Goal: Task Accomplishment & Management: Use online tool/utility

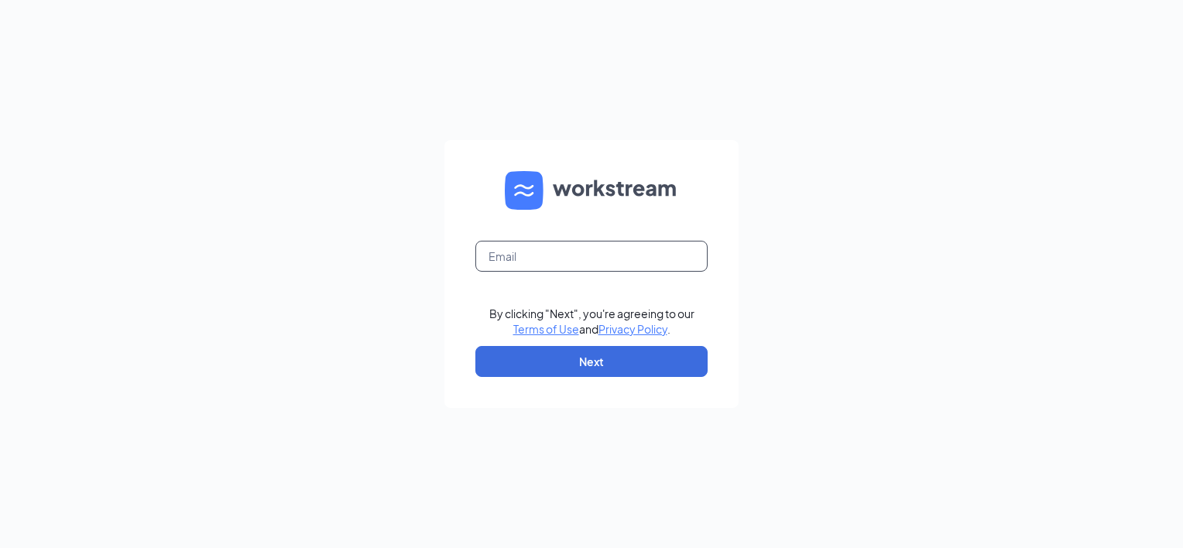
click at [565, 251] on input "text" at bounding box center [591, 256] width 232 height 31
type input "Mvuicich@charterfoods.net"
click at [568, 372] on button "Next" at bounding box center [591, 361] width 232 height 31
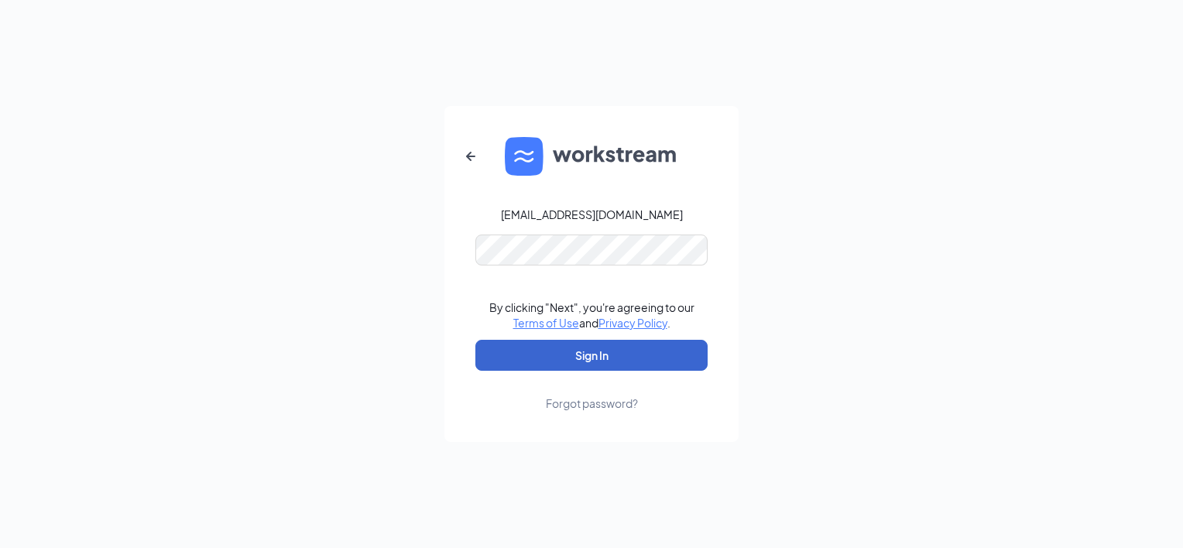
click at [592, 356] on button "Sign In" at bounding box center [591, 355] width 232 height 31
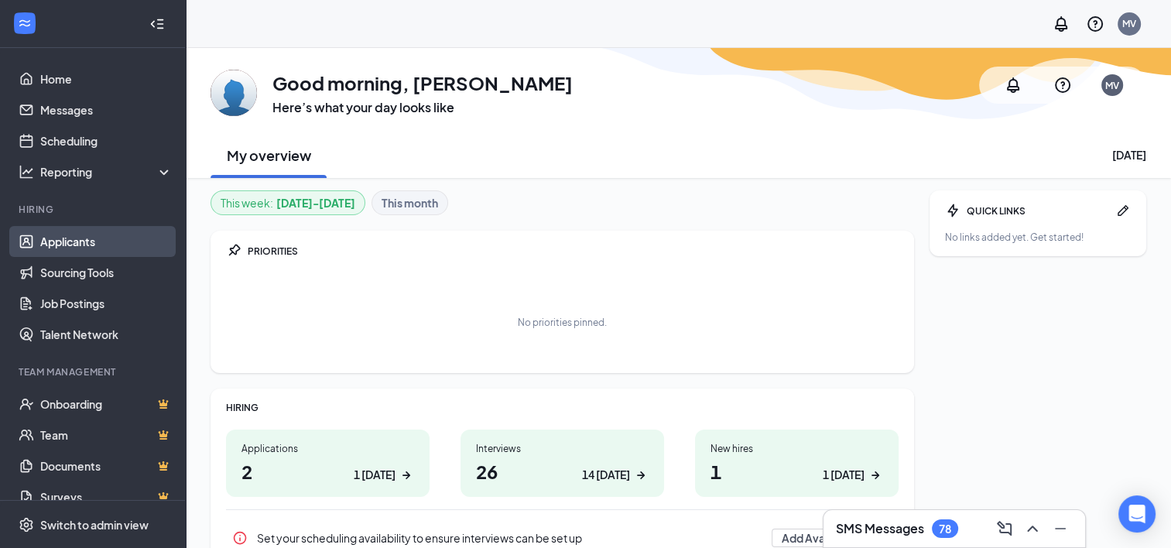
click at [74, 242] on link "Applicants" at bounding box center [106, 241] width 132 height 31
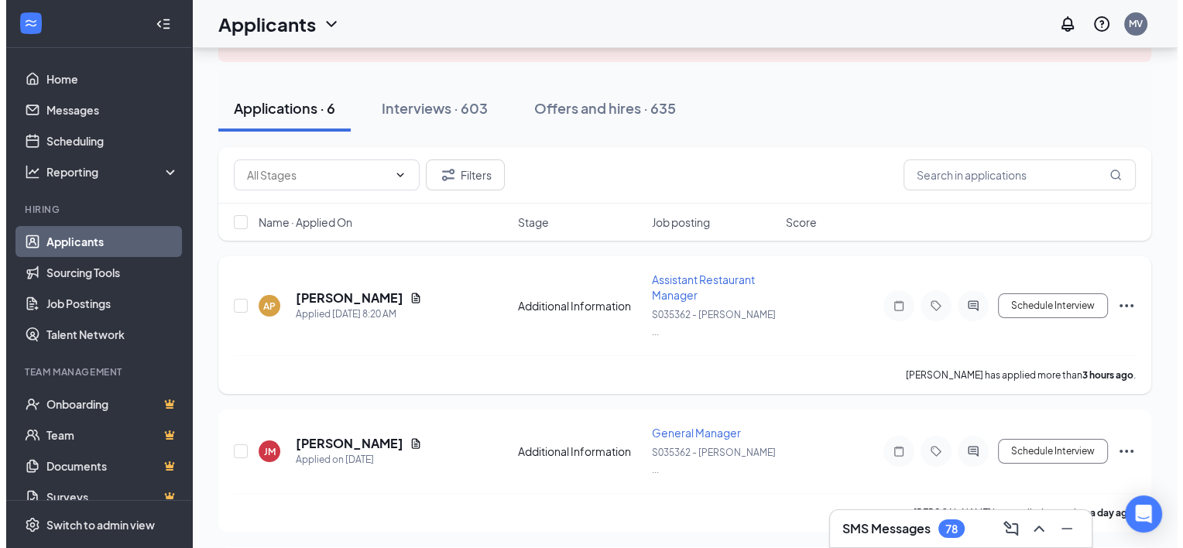
scroll to position [153, 0]
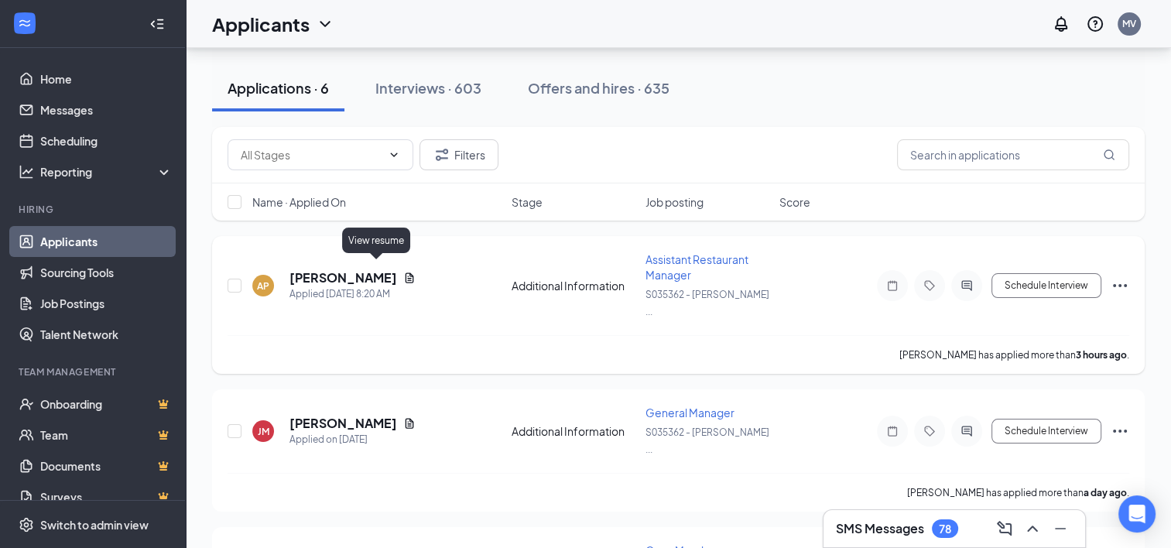
click at [403, 272] on icon "Document" at bounding box center [409, 278] width 12 height 12
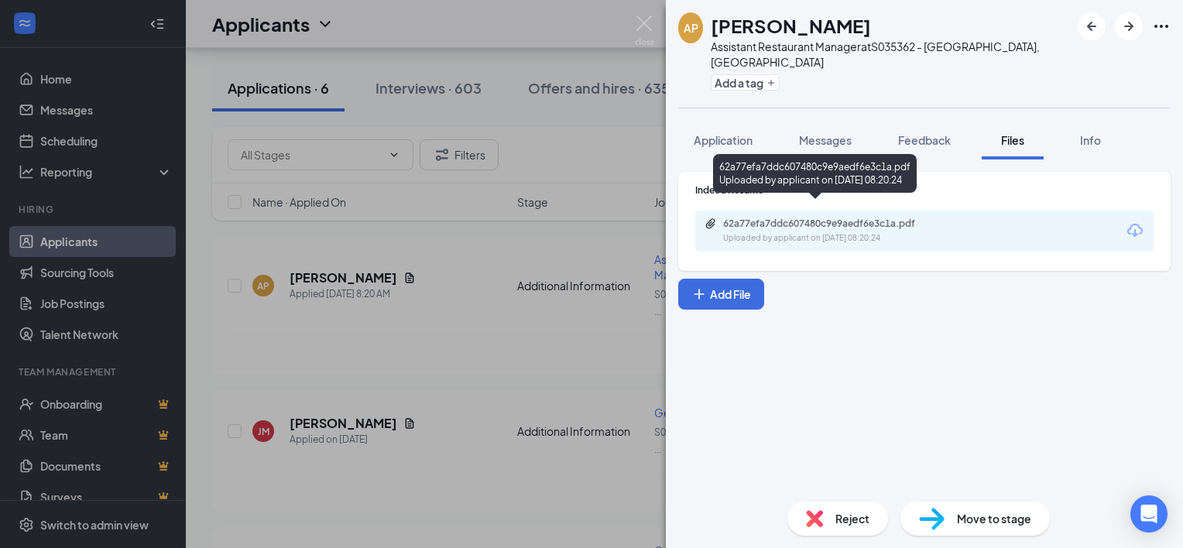
click at [848, 218] on div "62a77efa7ddc607480c9e9aedf6e3c1a.pdf" at bounding box center [831, 224] width 217 height 12
